Goal: Register for event/course

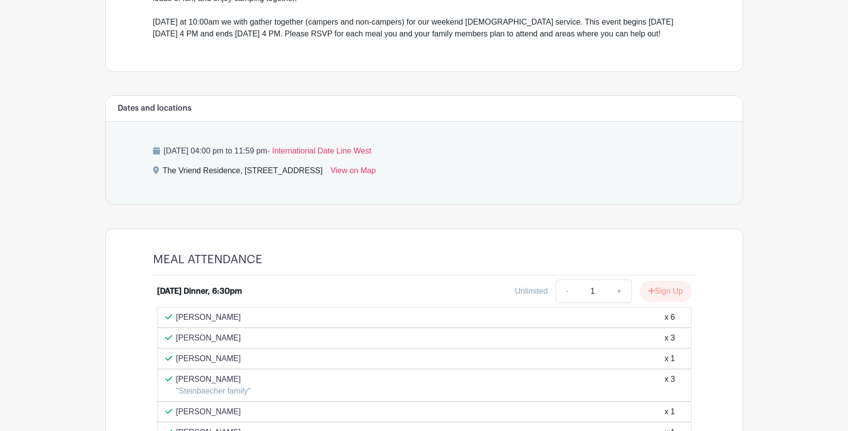
scroll to position [347, 0]
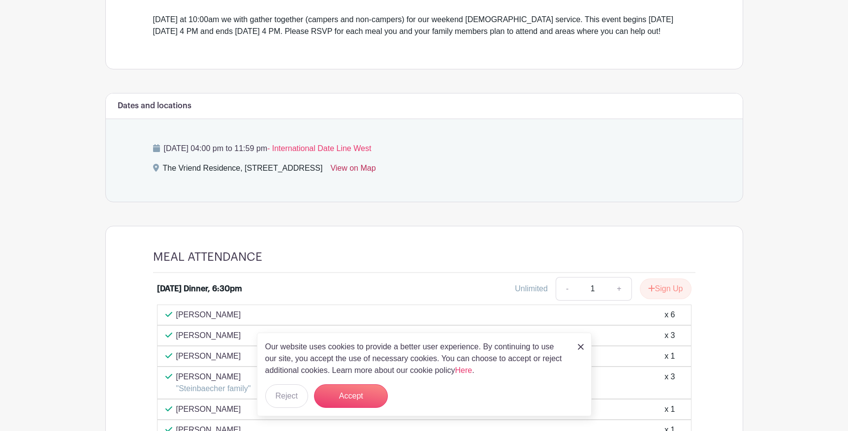
click at [375, 178] on link "View on Map" at bounding box center [352, 170] width 45 height 16
drag, startPoint x: 382, startPoint y: 180, endPoint x: 245, endPoint y: 181, distance: 136.8
click at [245, 178] on div "The Vriend Residence, [STREET_ADDRESS]" at bounding box center [243, 170] width 160 height 16
copy div "[STREET_ADDRESS]"
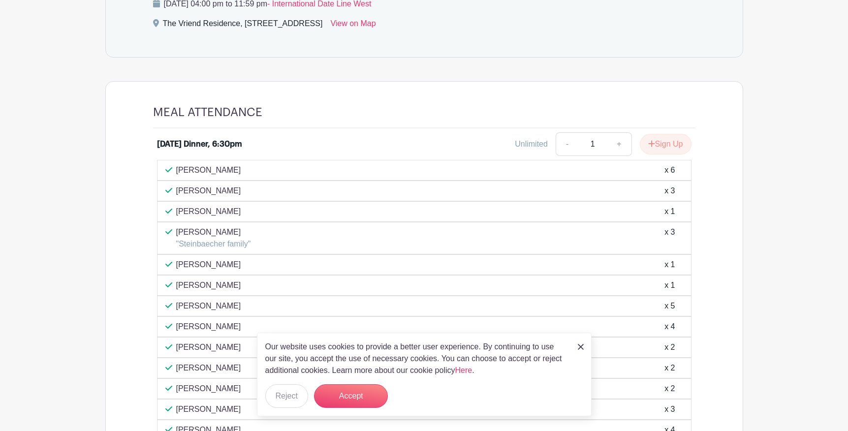
scroll to position [494, 0]
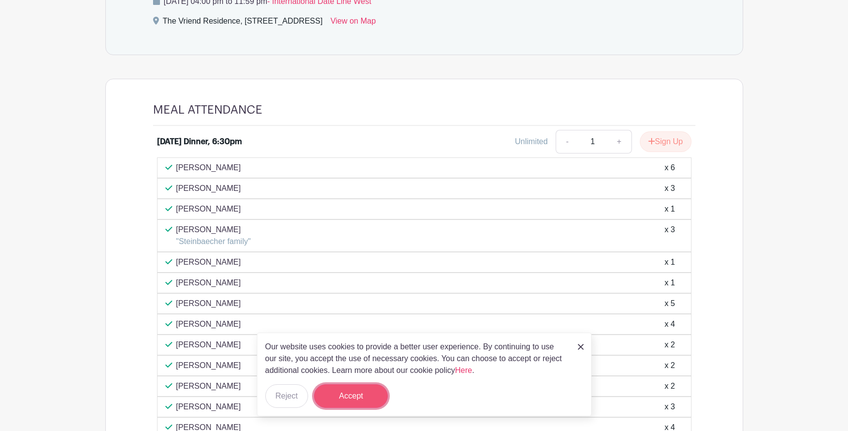
click at [354, 397] on button "Accept" at bounding box center [351, 396] width 74 height 24
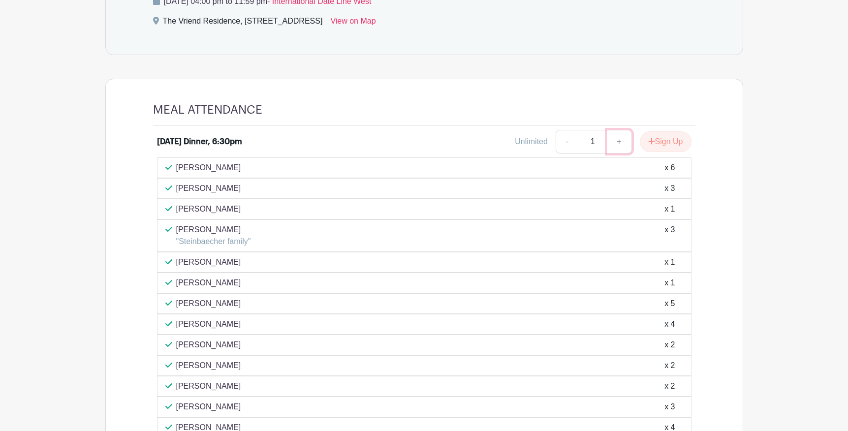
click at [617, 153] on link "+" at bounding box center [619, 142] width 25 height 24
type input "3"
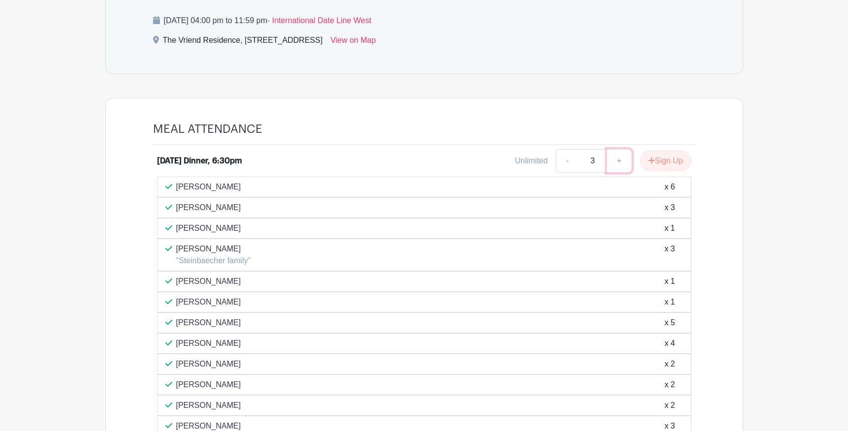
scroll to position [431, 0]
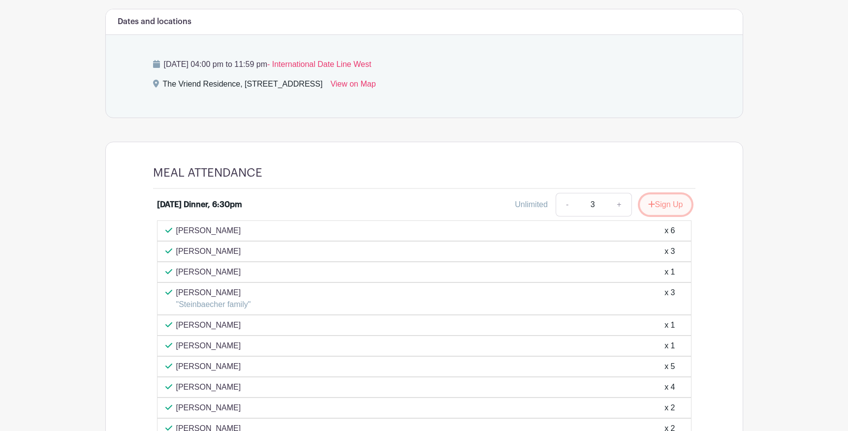
click at [658, 215] on button "Sign Up" at bounding box center [666, 204] width 52 height 21
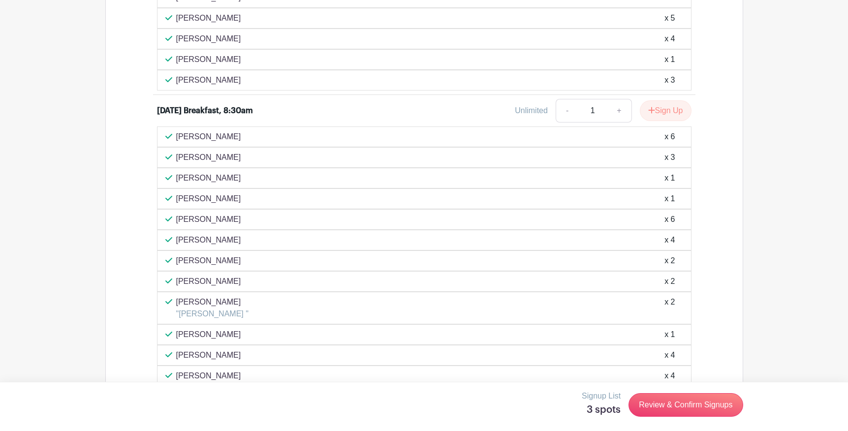
scroll to position [1054, 0]
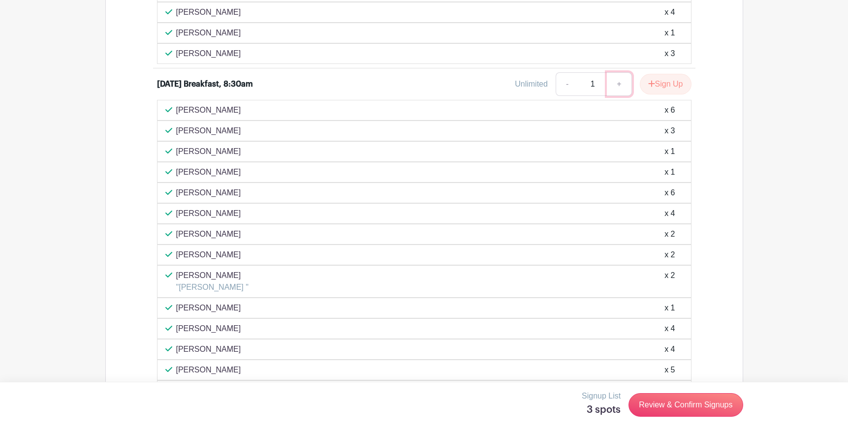
click at [617, 96] on link "+" at bounding box center [619, 84] width 25 height 24
click at [560, 96] on link "-" at bounding box center [566, 84] width 23 height 24
type input "3"
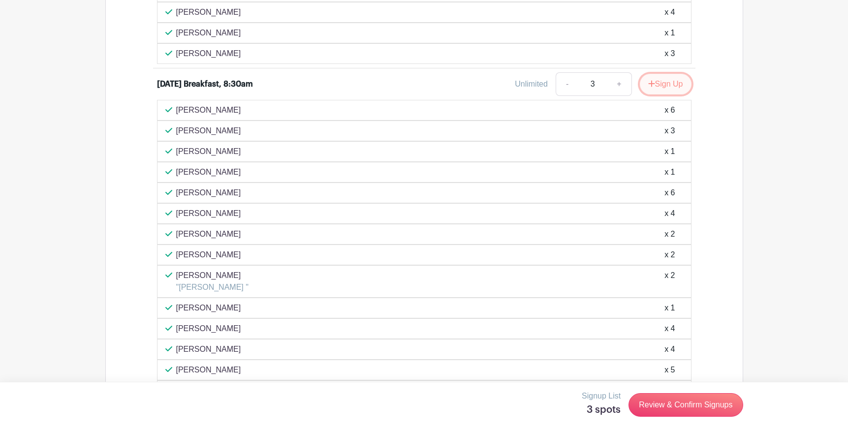
click at [667, 94] on button "Sign Up" at bounding box center [666, 84] width 52 height 21
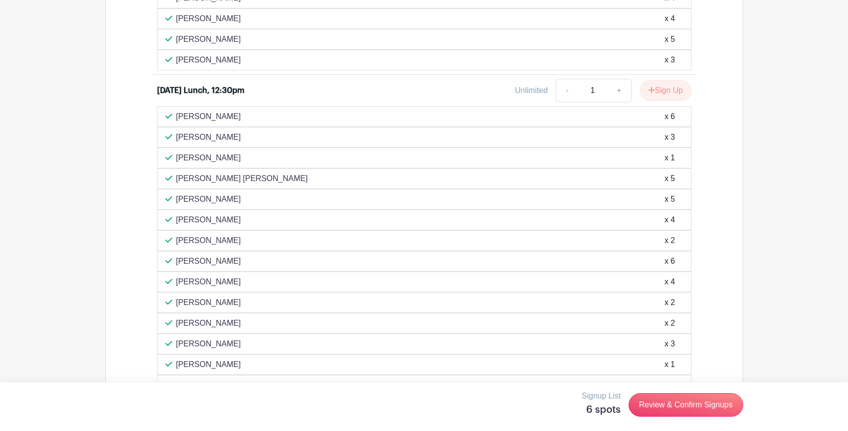
scroll to position [1386, 0]
click at [619, 100] on link "+" at bounding box center [619, 89] width 25 height 24
click at [565, 101] on link "-" at bounding box center [566, 89] width 23 height 24
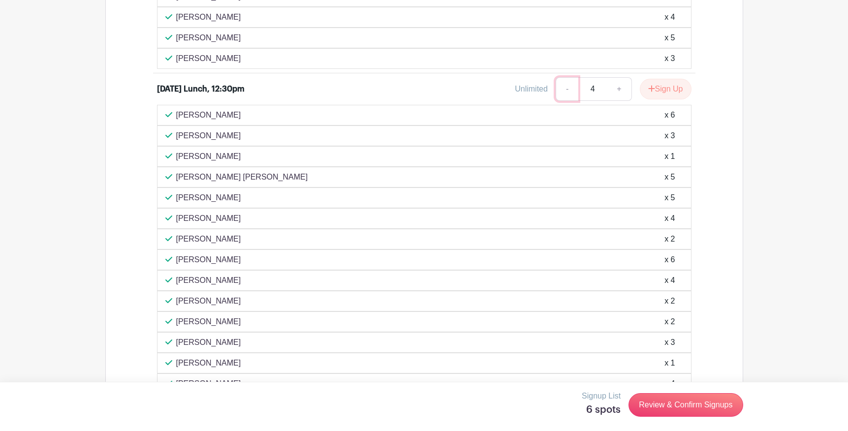
type input "3"
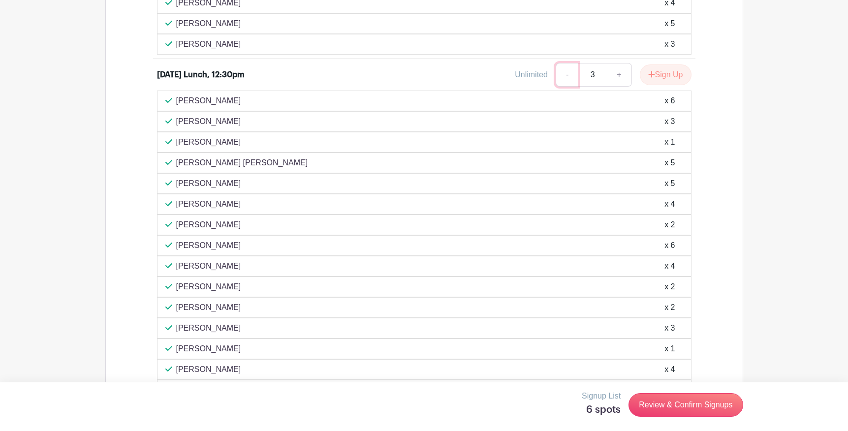
scroll to position [1384, 0]
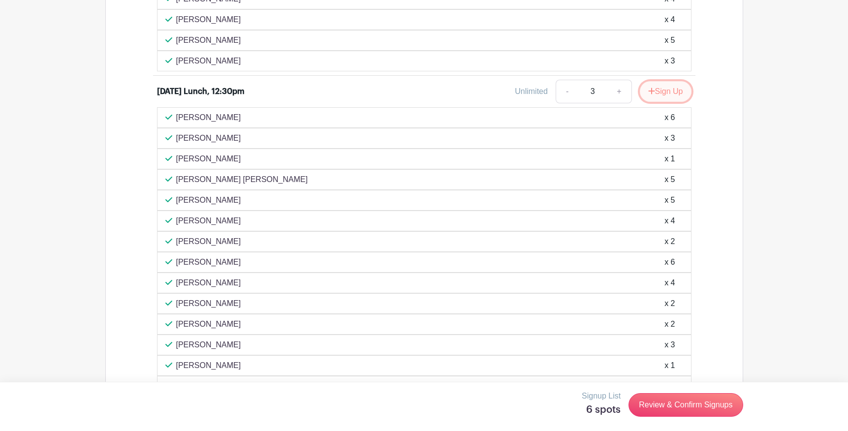
click at [659, 102] on button "Sign Up" at bounding box center [666, 91] width 52 height 21
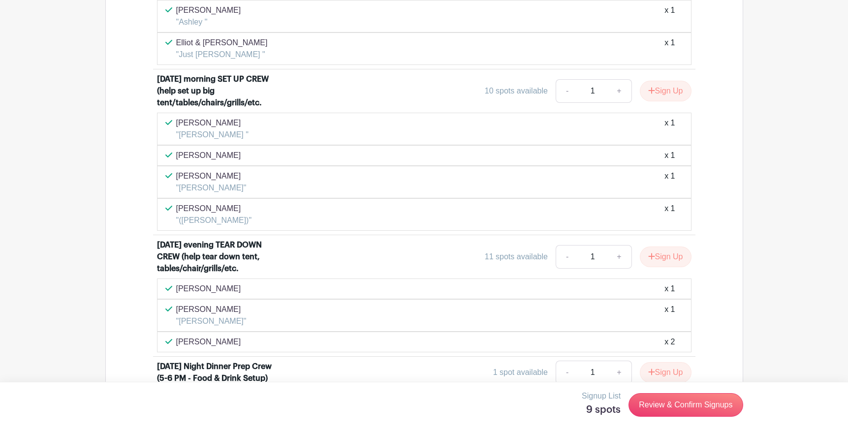
scroll to position [2079, 0]
click at [619, 102] on link "+" at bounding box center [619, 90] width 25 height 24
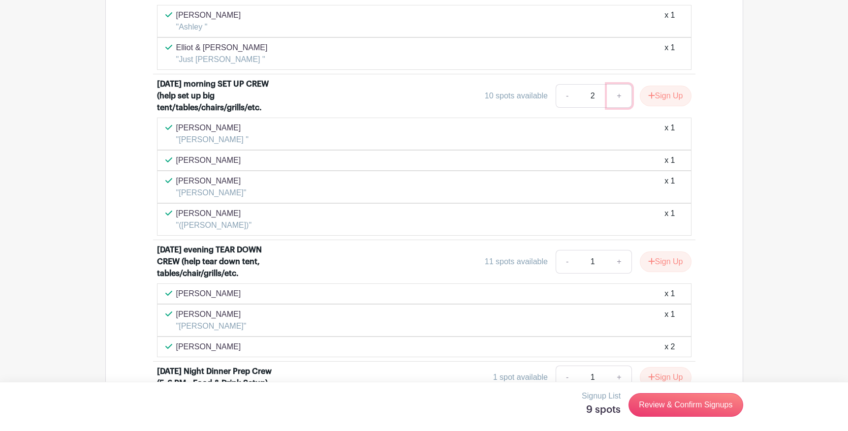
scroll to position [2065, 0]
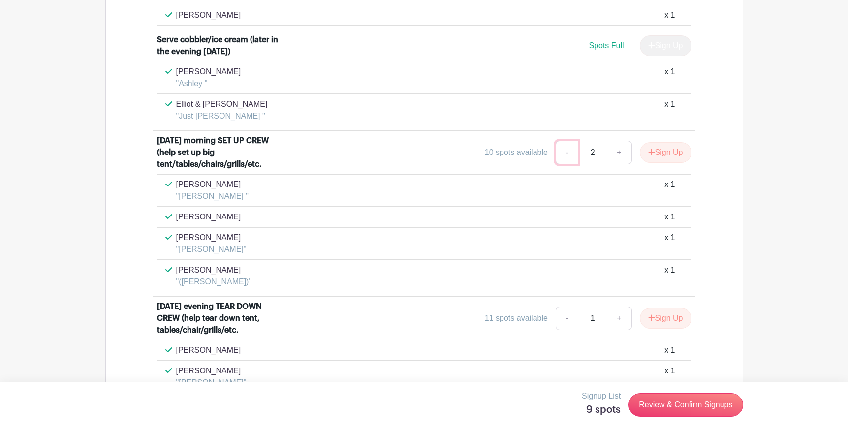
click at [564, 164] on link "-" at bounding box center [566, 153] width 23 height 24
type input "1"
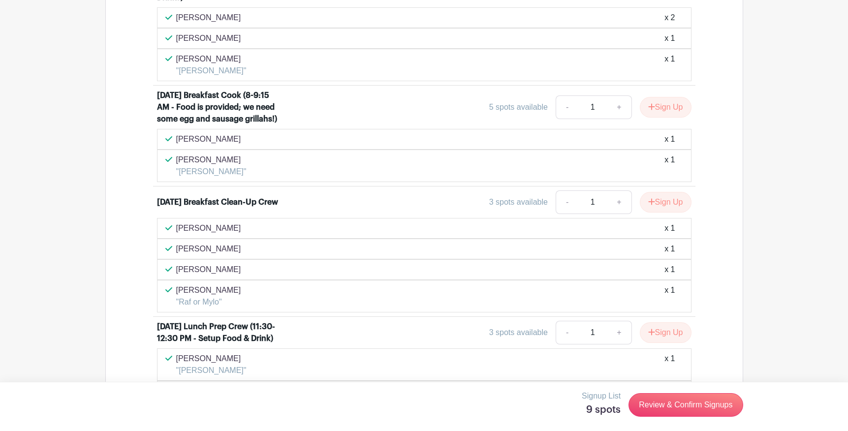
scroll to position [2886, 0]
click at [622, 213] on link "+" at bounding box center [619, 201] width 25 height 24
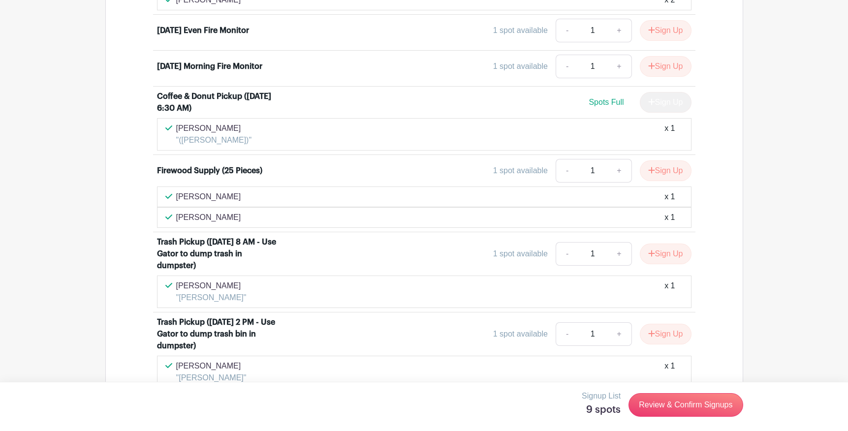
scroll to position [3685, 0]
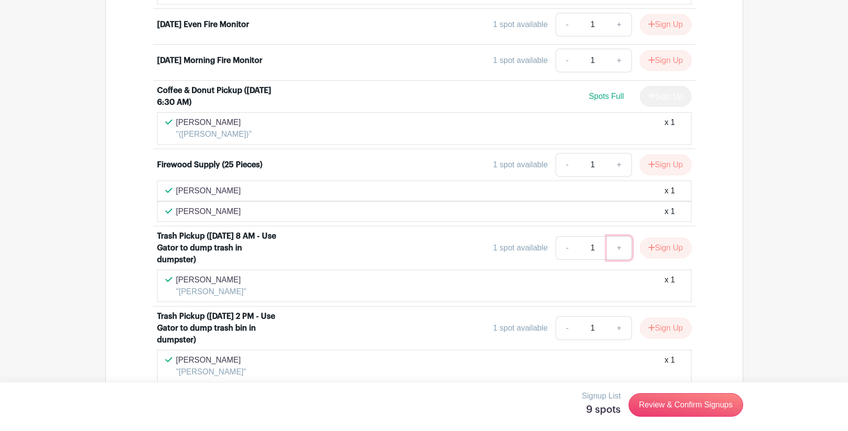
click at [621, 260] on link "+" at bounding box center [619, 248] width 25 height 24
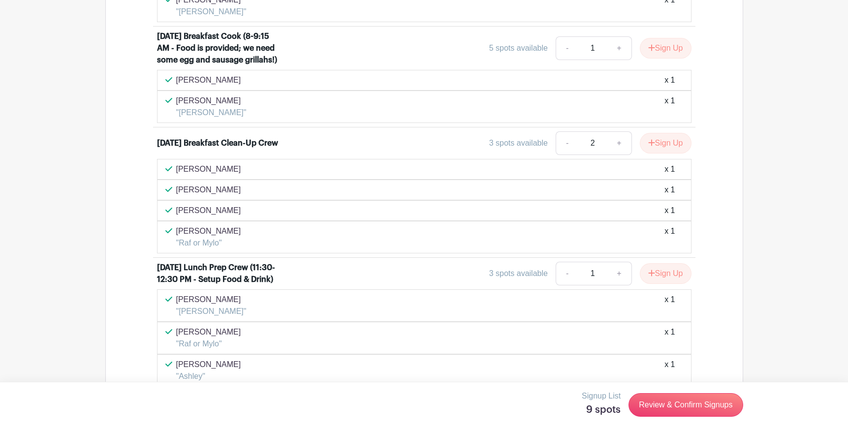
scroll to position [2937, 0]
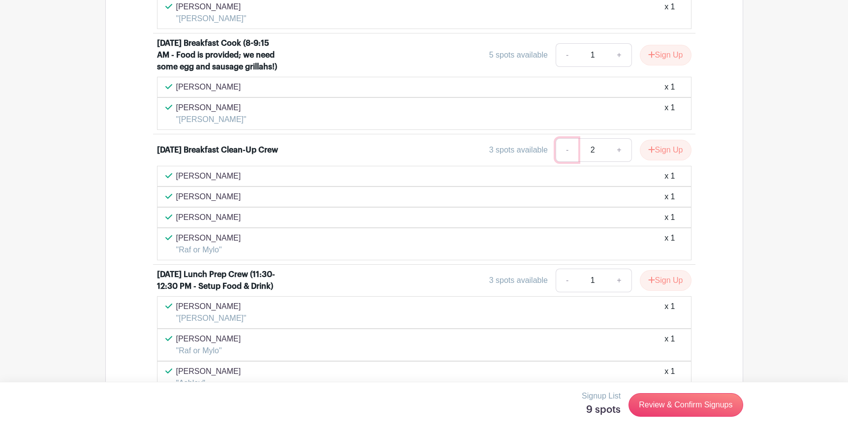
click at [565, 162] on link "-" at bounding box center [566, 150] width 23 height 24
type input "1"
click at [667, 160] on button "Sign Up" at bounding box center [666, 150] width 52 height 21
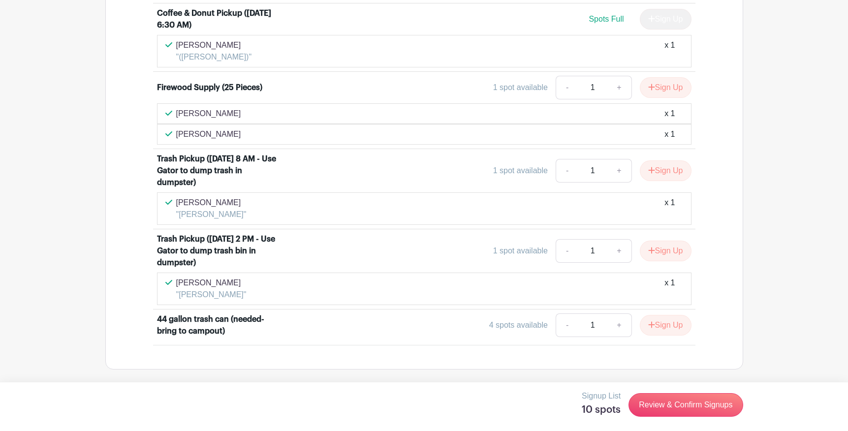
scroll to position [3786, 0]
click at [663, 165] on button "Sign Up" at bounding box center [666, 170] width 52 height 21
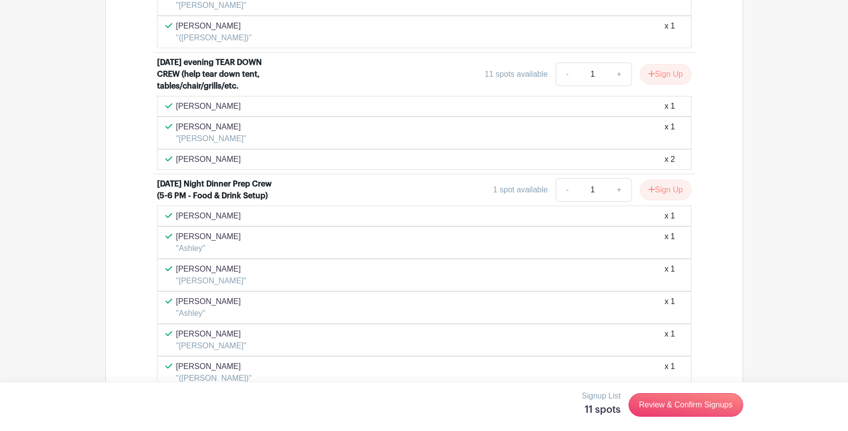
scroll to position [2871, 0]
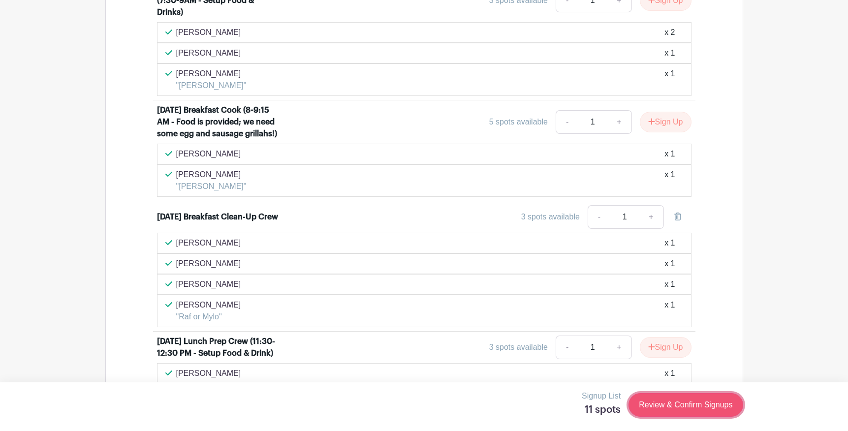
click at [653, 408] on link "Review & Confirm Signups" at bounding box center [685, 405] width 114 height 24
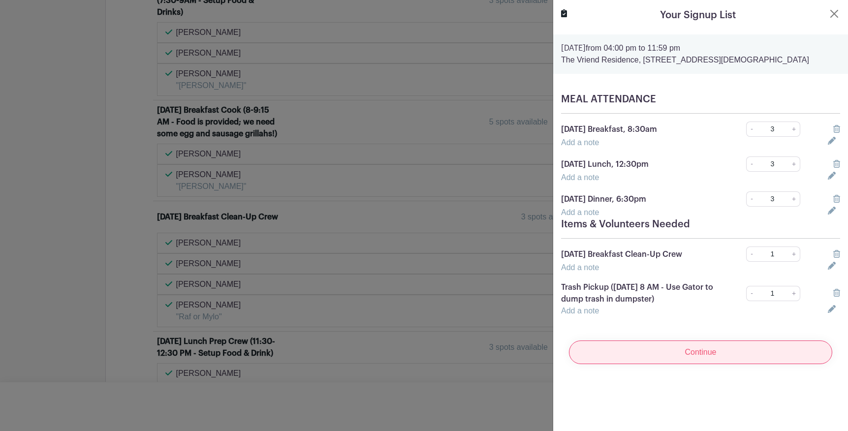
click at [695, 356] on input "Continue" at bounding box center [700, 352] width 263 height 24
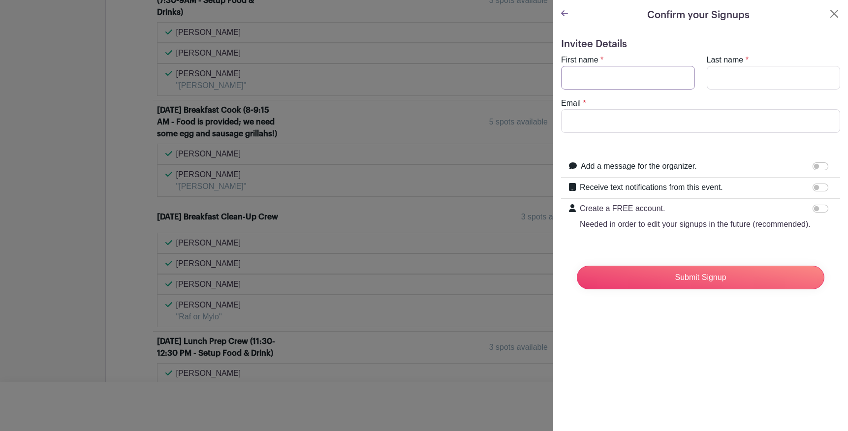
click at [616, 71] on input "First name" at bounding box center [628, 78] width 134 height 24
type input "Karsten"
type input "[PERSON_NAME]"
type input "[EMAIL_ADDRESS][DOMAIN_NAME]"
click at [822, 185] on input "Receive text notifications from this event." at bounding box center [820, 187] width 16 height 8
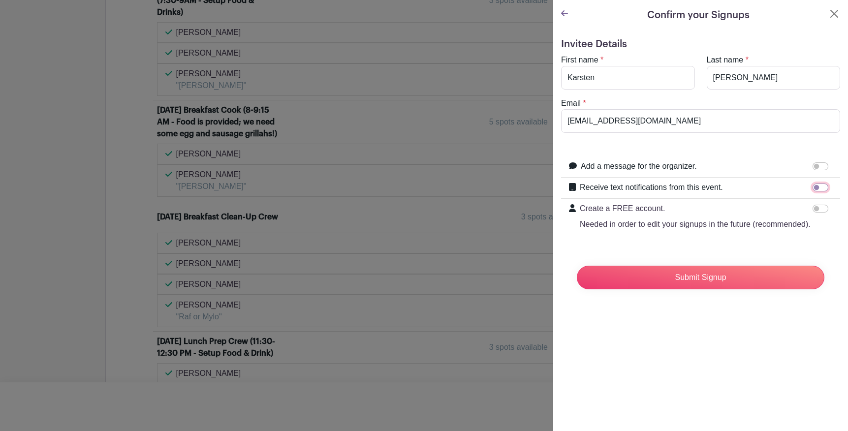
checkbox input "true"
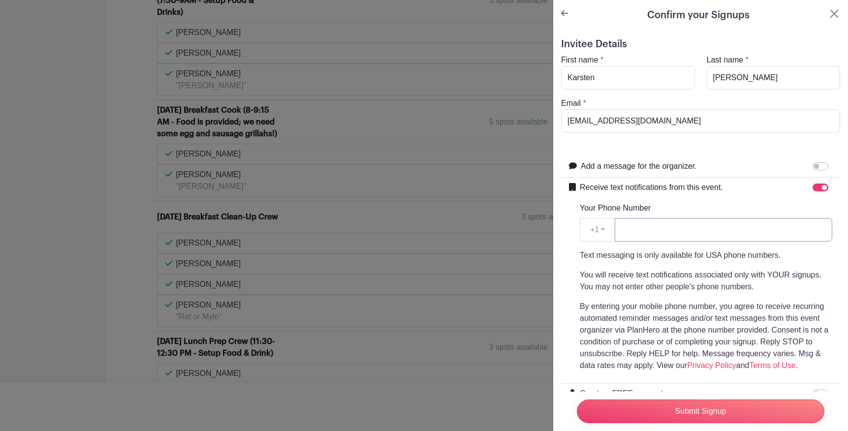
click at [738, 230] on input "Your Phone Number" at bounding box center [722, 230] width 217 height 24
type input "3104034352"
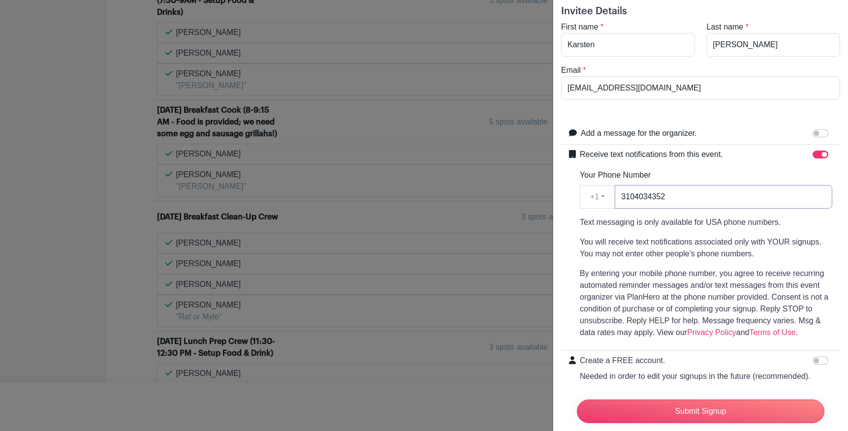
scroll to position [79, 0]
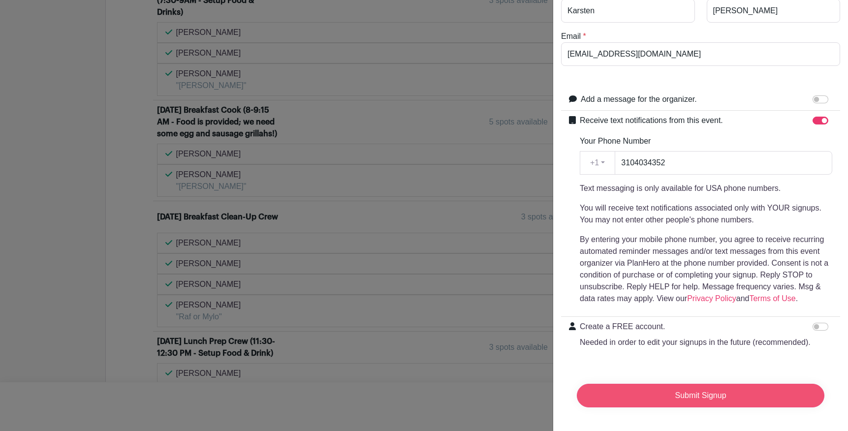
click at [691, 400] on input "Submit Signup" at bounding box center [700, 396] width 247 height 24
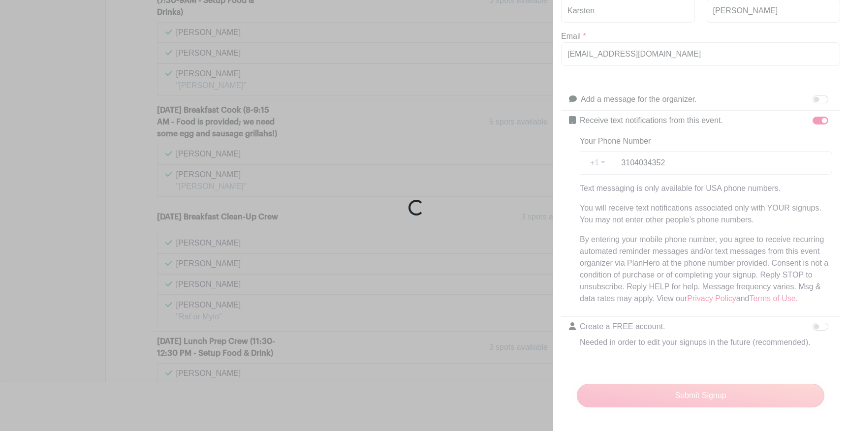
scroll to position [2933, 0]
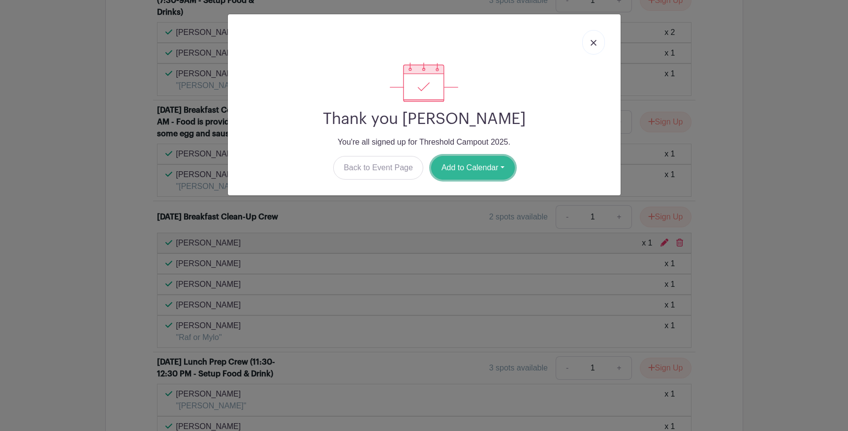
click at [469, 172] on button "Add to Calendar" at bounding box center [473, 168] width 84 height 24
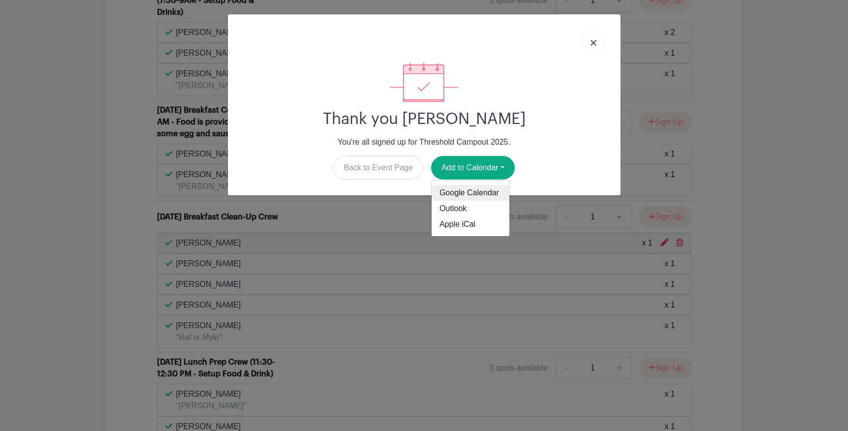
click at [472, 194] on link "Google Calendar" at bounding box center [470, 193] width 78 height 16
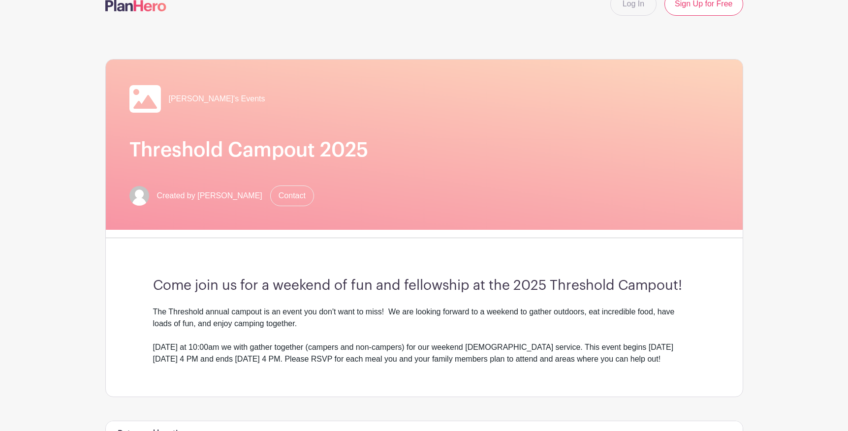
scroll to position [35, 0]
